Goal: Task Accomplishment & Management: Use online tool/utility

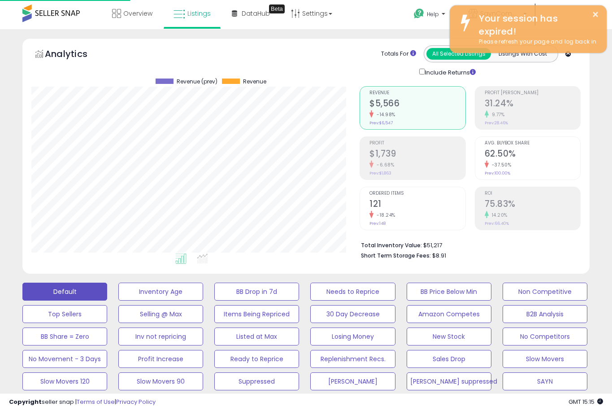
select select "**"
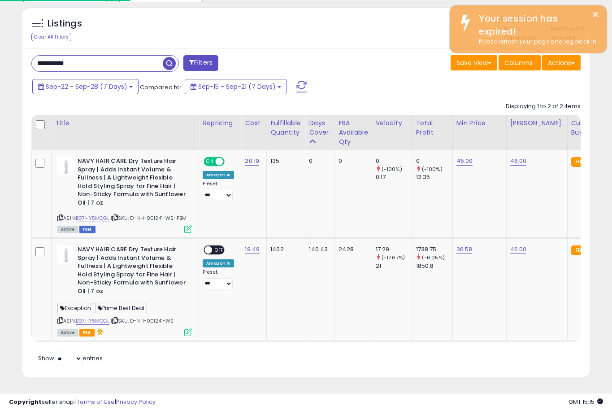
scroll to position [184, 328]
